Goal: Communication & Community: Ask a question

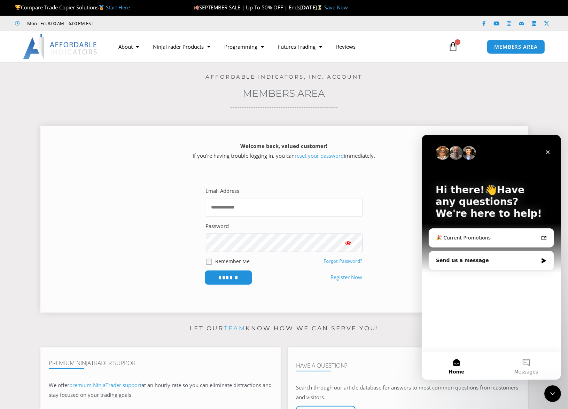
type input "**********"
click at [232, 278] on input "******" at bounding box center [228, 277] width 48 height 15
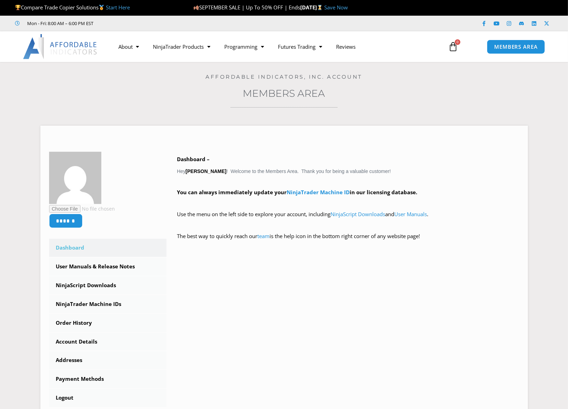
click at [226, 279] on div "****** Dashboard Subscriptions User Manuals & Release Notes NinjaScript Downloa…" at bounding box center [284, 279] width 470 height 255
click at [370, 215] on link "NinjaScript Downloads" at bounding box center [358, 214] width 55 height 7
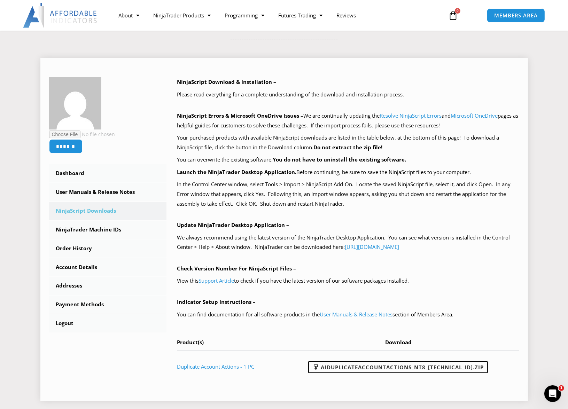
scroll to position [70, 0]
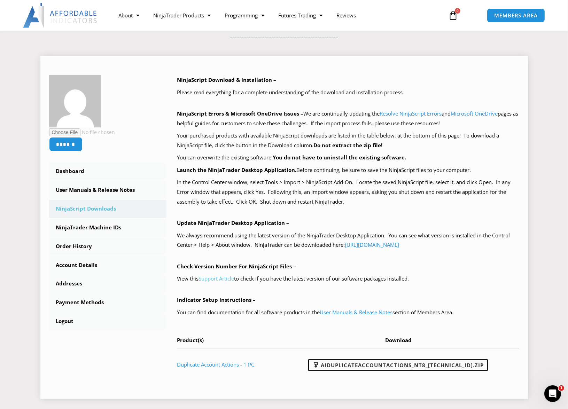
click at [219, 280] on link "Support Article" at bounding box center [217, 278] width 36 height 7
click at [518, 14] on span "MEMBERS AREA" at bounding box center [516, 16] width 48 height 6
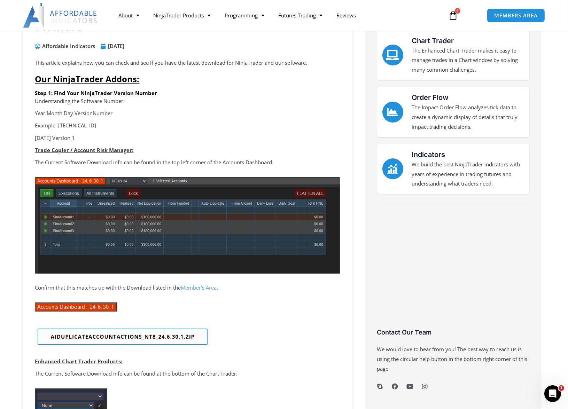
scroll to position [70, 0]
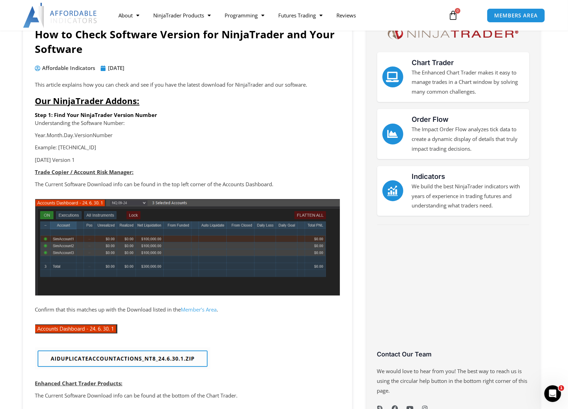
click at [109, 357] on img at bounding box center [122, 359] width 175 height 22
click at [137, 41] on link "Premium Support" at bounding box center [141, 42] width 60 height 13
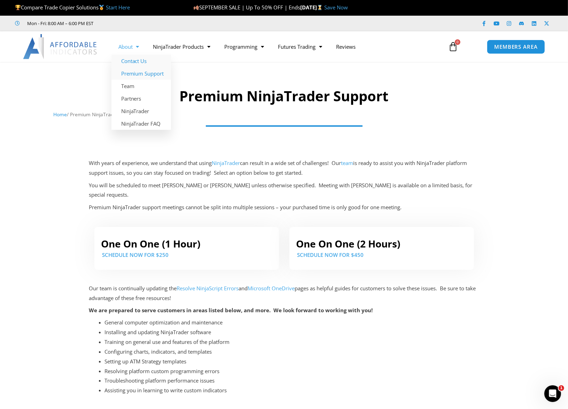
click at [132, 61] on link "Contact Us" at bounding box center [141, 61] width 60 height 13
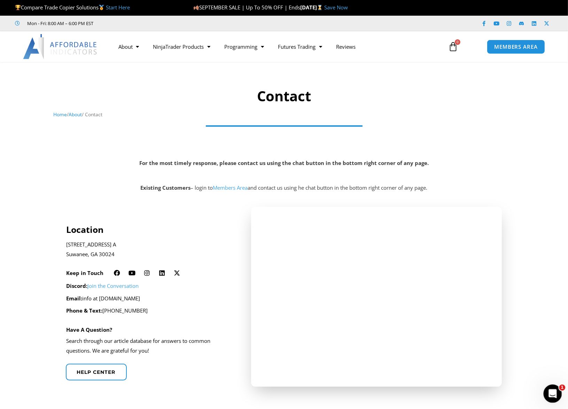
click at [554, 387] on div "Open Intercom Messenger" at bounding box center [551, 392] width 23 height 23
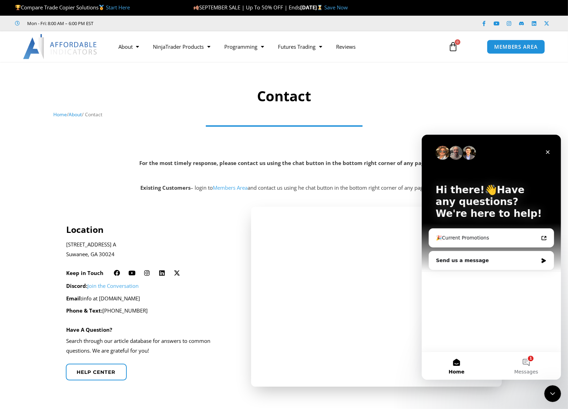
click at [484, 296] on div "Hi there!👋Have any questions? We're here to help! 🎉Current Promotions Send us a…" at bounding box center [490, 242] width 139 height 217
click at [471, 258] on div "Send us a message" at bounding box center [487, 260] width 102 height 7
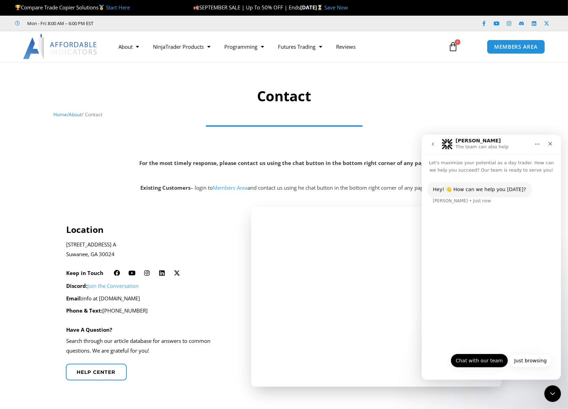
click at [473, 360] on button "Chat with our team" at bounding box center [478, 361] width 57 height 14
drag, startPoint x: 500, startPoint y: 96, endPoint x: 501, endPoint y: 63, distance: 33.1
click at [500, 95] on h1 "Contact" at bounding box center [284, 96] width 462 height 20
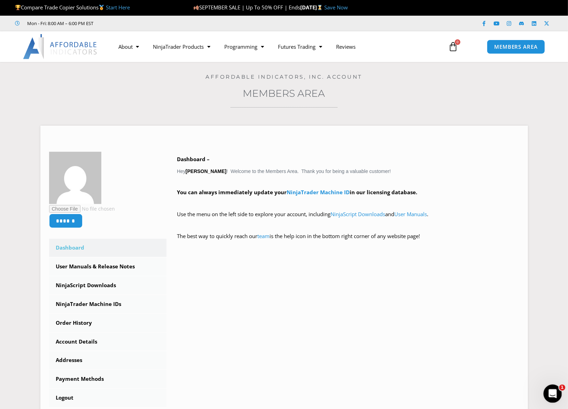
click at [551, 390] on icon "Open Intercom Messenger" at bounding box center [551, 392] width 11 height 11
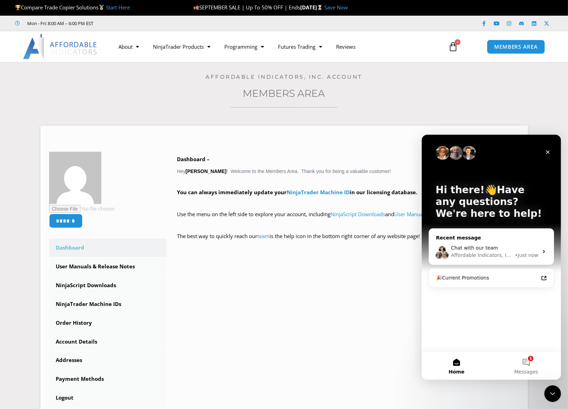
click at [463, 245] on span "Chat with our team" at bounding box center [474, 248] width 47 height 6
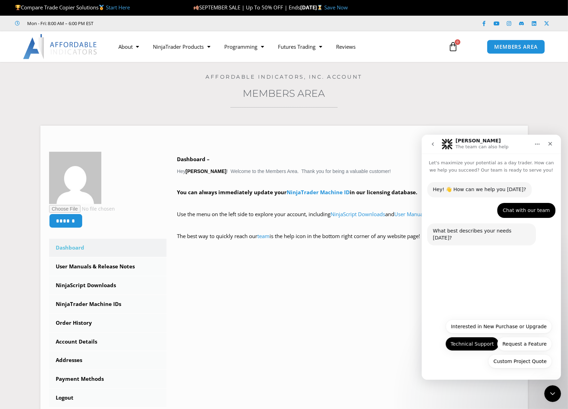
click at [468, 342] on button "Technical Support" at bounding box center [472, 344] width 54 height 14
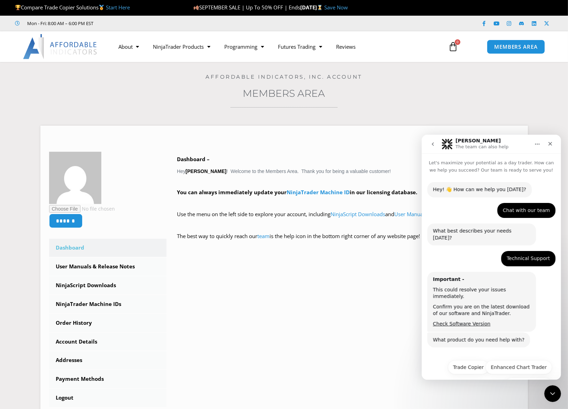
scroll to position [10, 0]
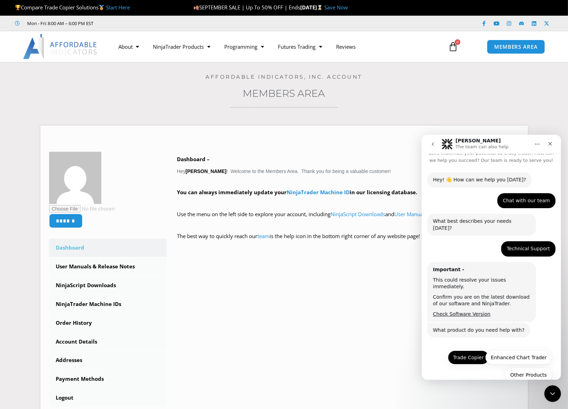
click at [470, 350] on button "Trade Copier" at bounding box center [468, 357] width 41 height 14
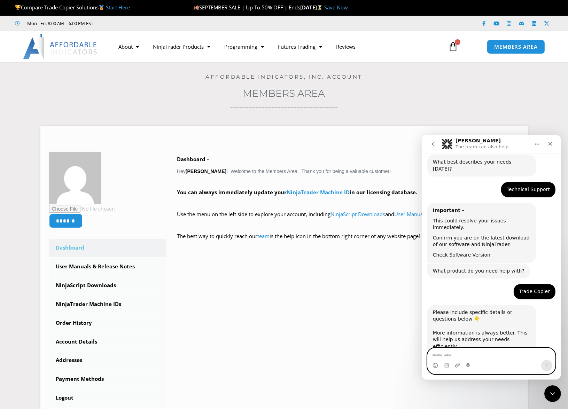
scroll to position [92, 0]
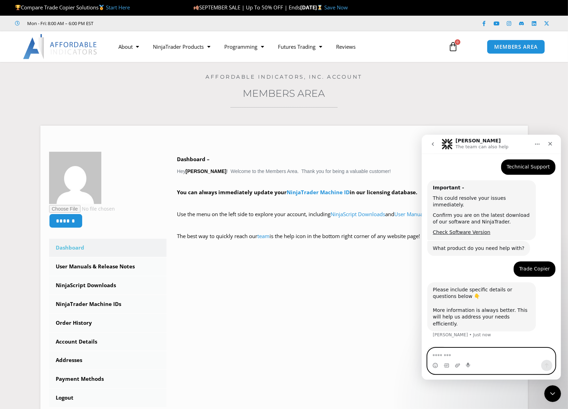
click at [485, 353] on textarea "Message…" at bounding box center [490, 354] width 127 height 12
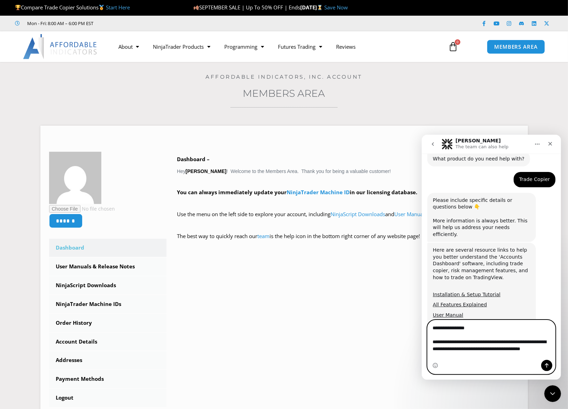
scroll to position [188, 0]
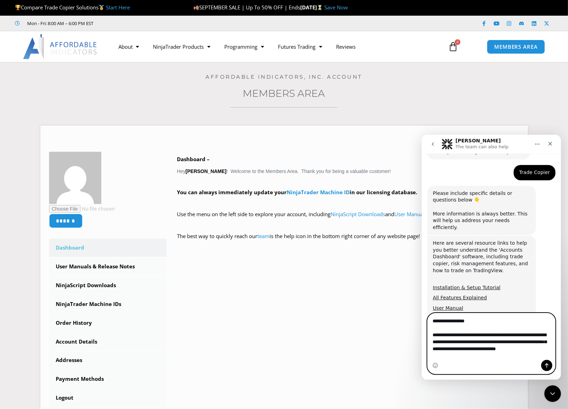
type textarea "**********"
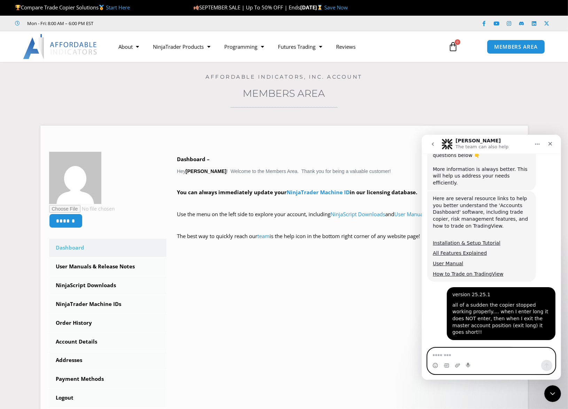
scroll to position [233, 0]
type textarea "**"
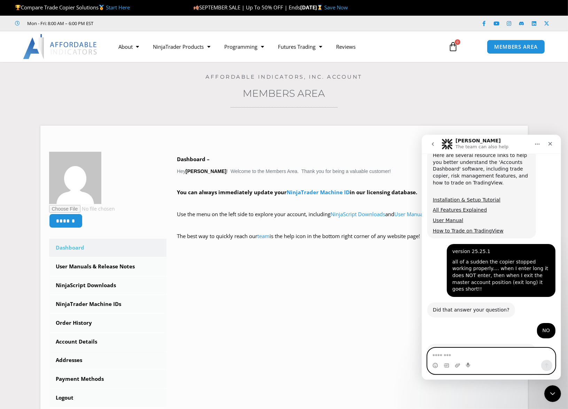
scroll to position [308, 0]
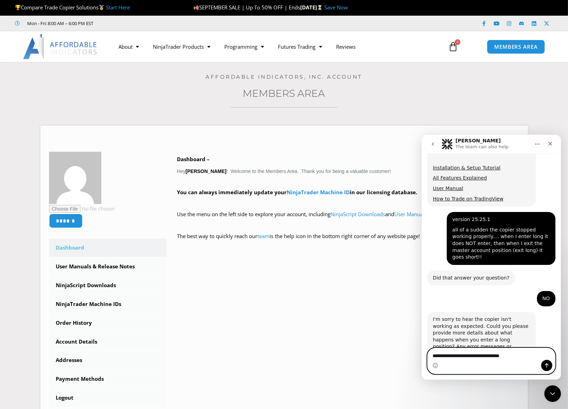
type textarea "**********"
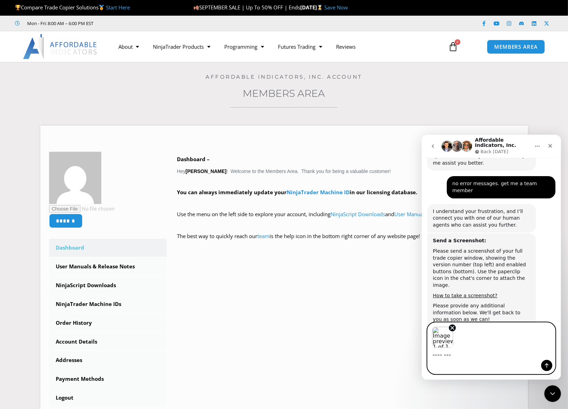
scroll to position [510, 0]
click at [548, 368] on icon "Send a message…" at bounding box center [547, 366] width 6 height 6
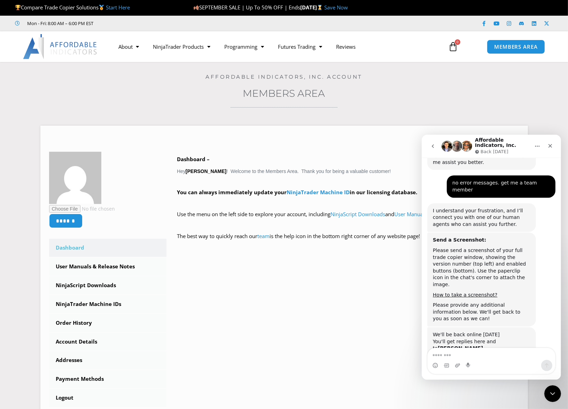
scroll to position [523, 0]
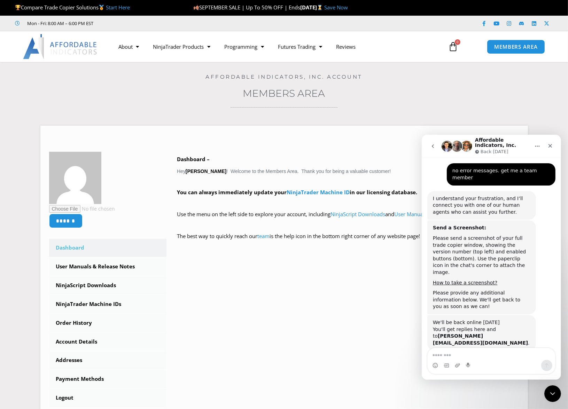
click at [480, 356] on textarea "Message…" at bounding box center [490, 354] width 127 height 12
click at [551, 144] on icon "Close" at bounding box center [550, 146] width 6 height 6
